Goal: Task Accomplishment & Management: Manage account settings

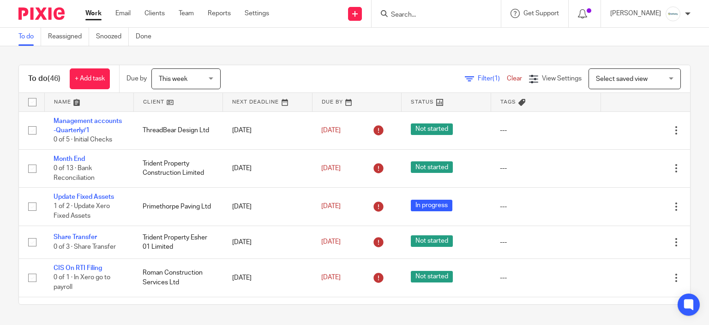
click at [432, 14] on input "Search" at bounding box center [431, 15] width 83 height 8
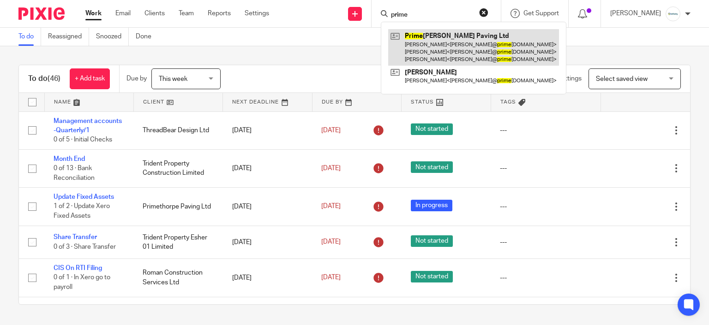
type input "prime"
click at [455, 37] on link at bounding box center [473, 47] width 171 height 36
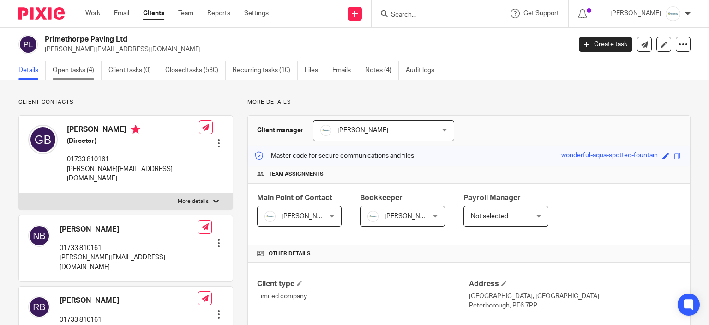
click at [66, 64] on link "Open tasks (4)" at bounding box center [77, 70] width 49 height 18
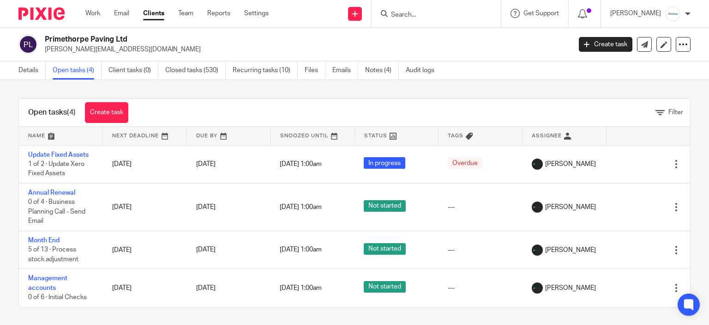
drag, startPoint x: 76, startPoint y: 151, endPoint x: 232, endPoint y: 102, distance: 163.4
click at [232, 102] on div "Open tasks (4) Create task Filter" at bounding box center [354, 113] width 671 height 28
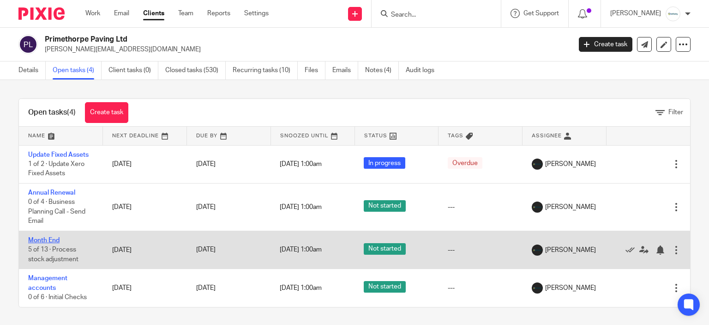
drag, startPoint x: 63, startPoint y: 241, endPoint x: 57, endPoint y: 241, distance: 6.5
click at [59, 241] on link "Month End" at bounding box center [43, 240] width 31 height 6
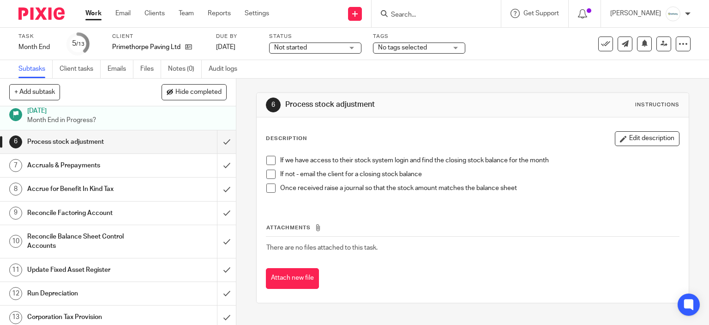
scroll to position [112, 0]
